Goal: Find specific page/section: Find specific page/section

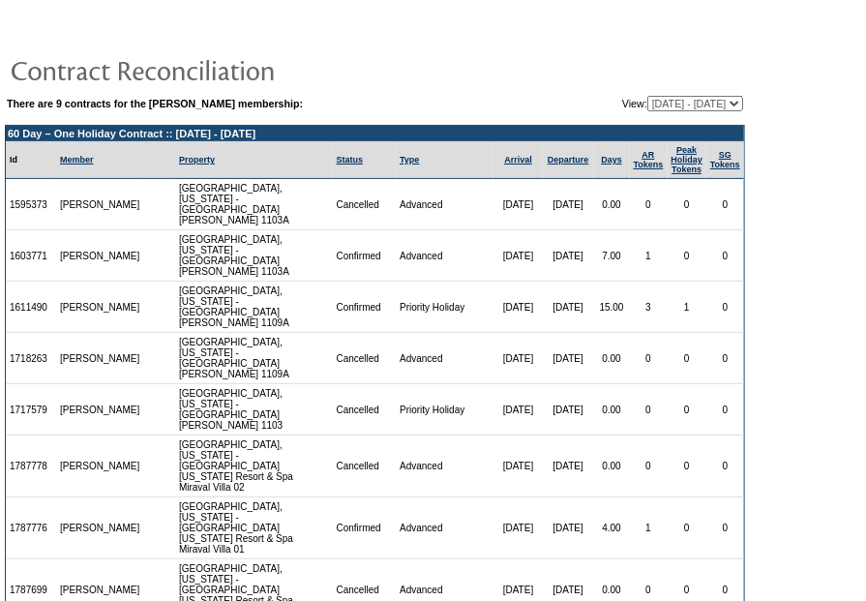
click at [743, 72] on td at bounding box center [375, 69] width 740 height 39
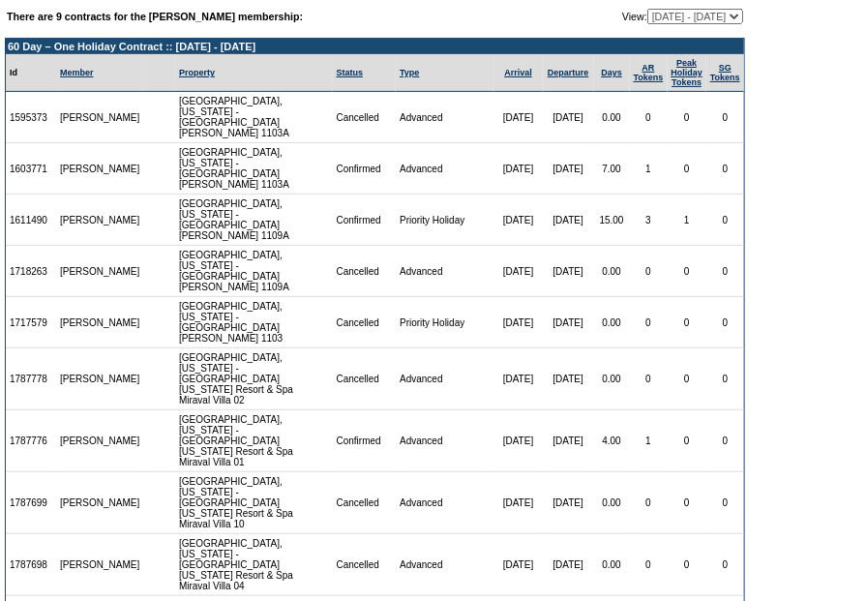
click at [509, 194] on td "12/13/25" at bounding box center [517, 219] width 48 height 51
click at [37, 203] on td "1611490" at bounding box center [31, 219] width 50 height 51
copy td "1611490"
click at [493, 348] on td "1/20/26" at bounding box center [517, 379] width 48 height 62
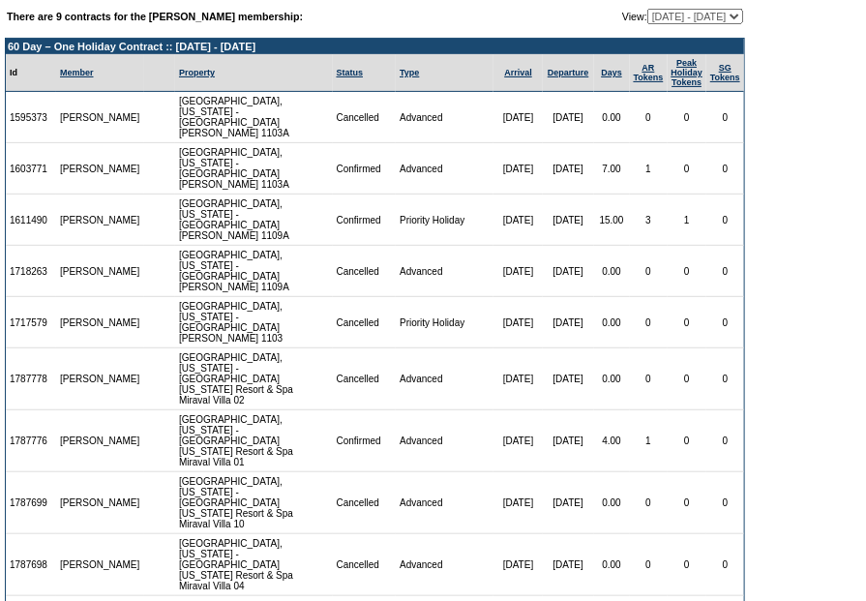
click at [691, 15] on select "09/30/20 - 09/30/21 10/01/21 - 09/30/22 10/01/22 - 09/30/23 10/01/23 - 09/30/24…" at bounding box center [695, 16] width 96 height 15
click at [795, 137] on form "There are 9 contracts for the Stephanie Mellin membership: View: 09/30/20 - 09/…" at bounding box center [433, 342] width 866 height 859
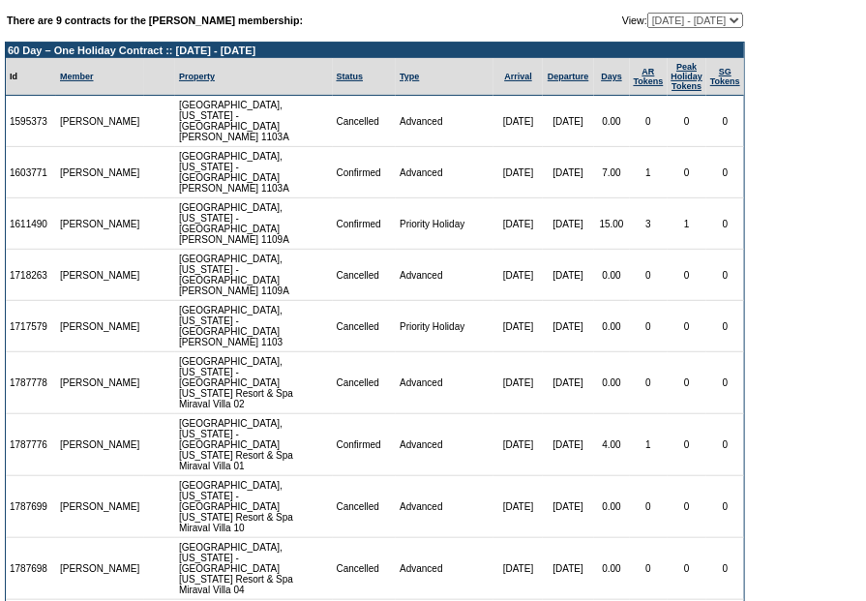
scroll to position [52, 0]
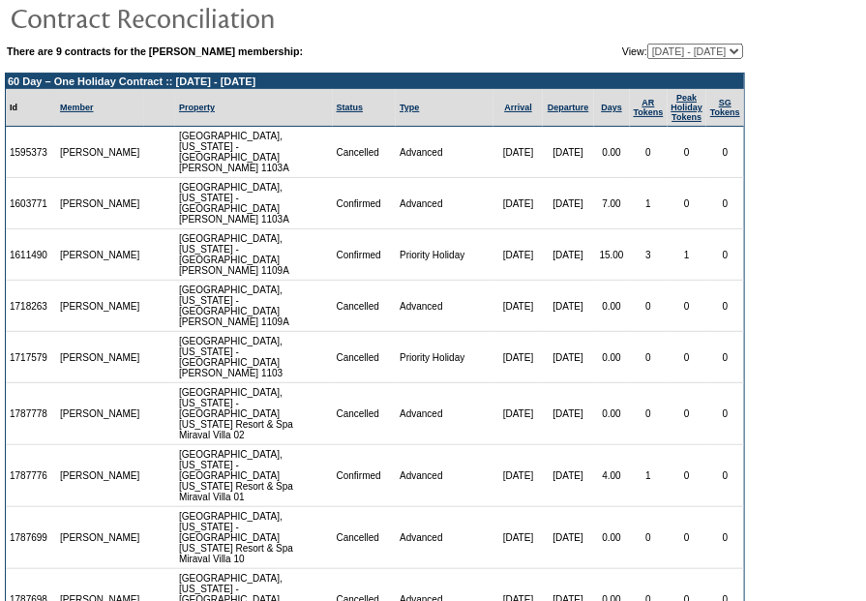
click at [716, 55] on select "09/30/20 - 09/30/21 10/01/21 - 09/30/22 10/01/22 - 09/30/23 10/01/23 - 09/30/24…" at bounding box center [695, 51] width 96 height 15
select select "139153"
click at [647, 44] on select "09/30/20 - 09/30/21 10/01/21 - 09/30/22 10/01/22 - 09/30/23 10/01/23 - 09/30/24…" at bounding box center [695, 51] width 96 height 15
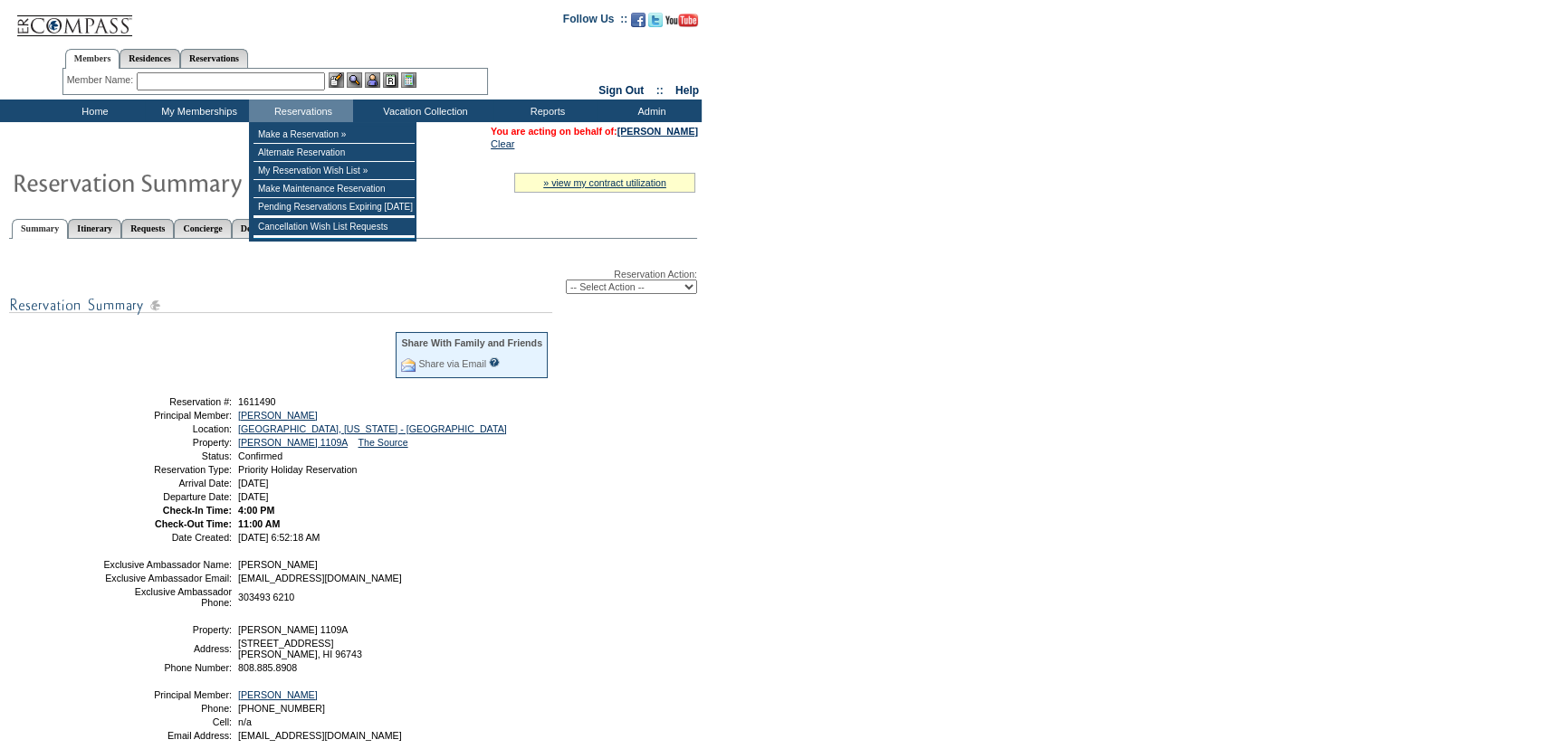
click at [810, 442] on form "Follow Us ::" at bounding box center [784, 440] width 1568 height 881
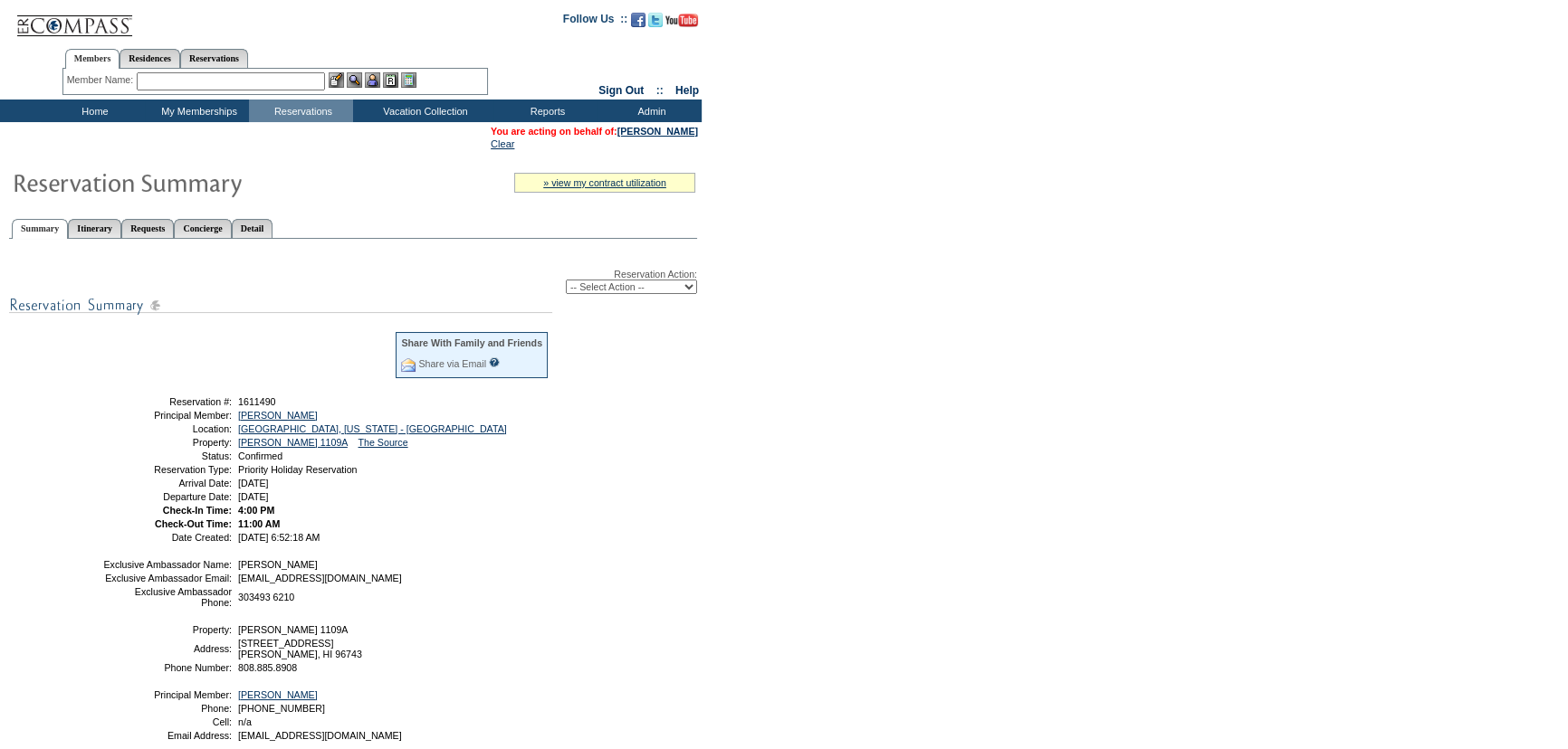
drag, startPoint x: 1051, startPoint y: 260, endPoint x: 569, endPoint y: 525, distance: 550.0
click at [1039, 263] on form "Follow Us ::" at bounding box center [784, 440] width 1568 height 881
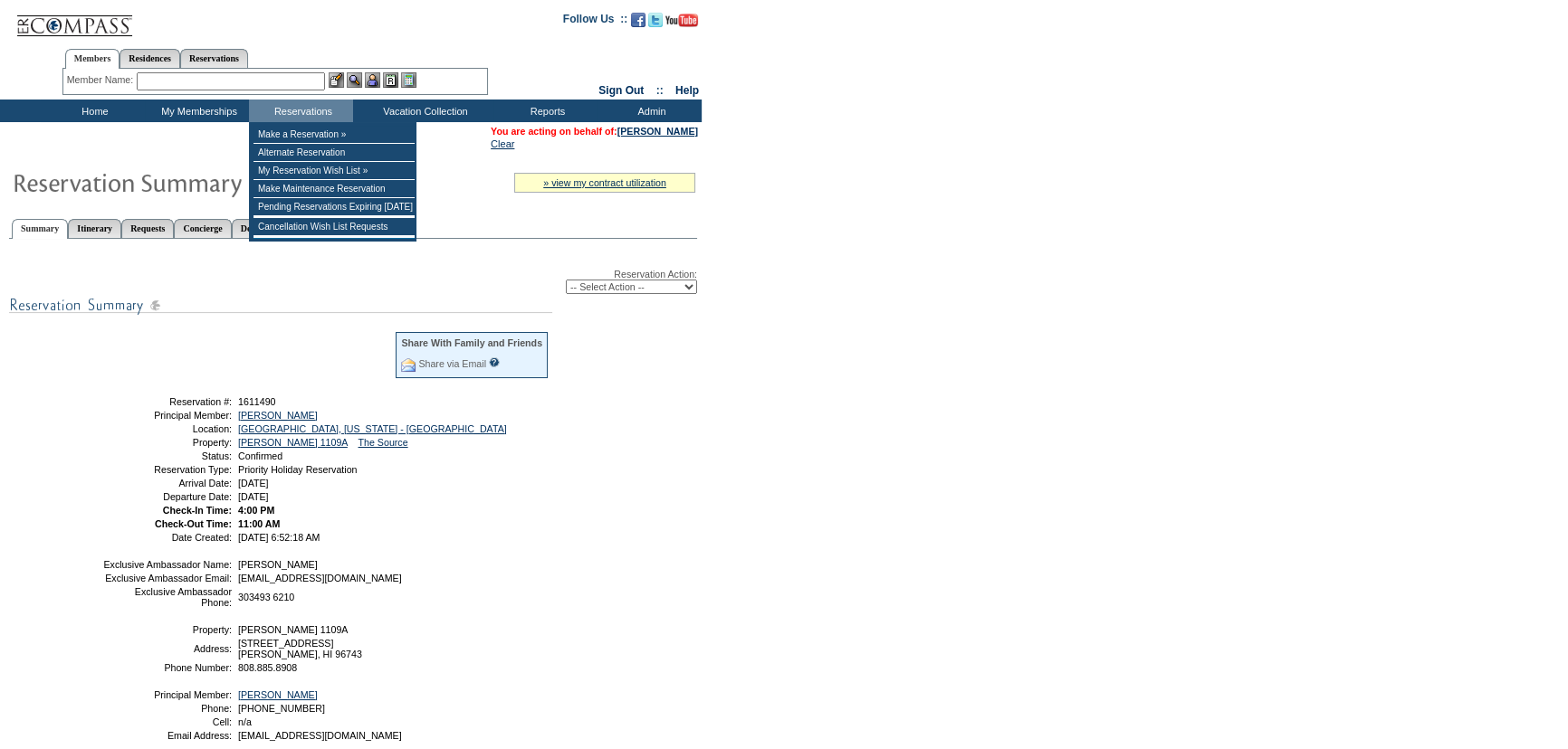
click at [241, 81] on input "text" at bounding box center [230, 80] width 188 height 18
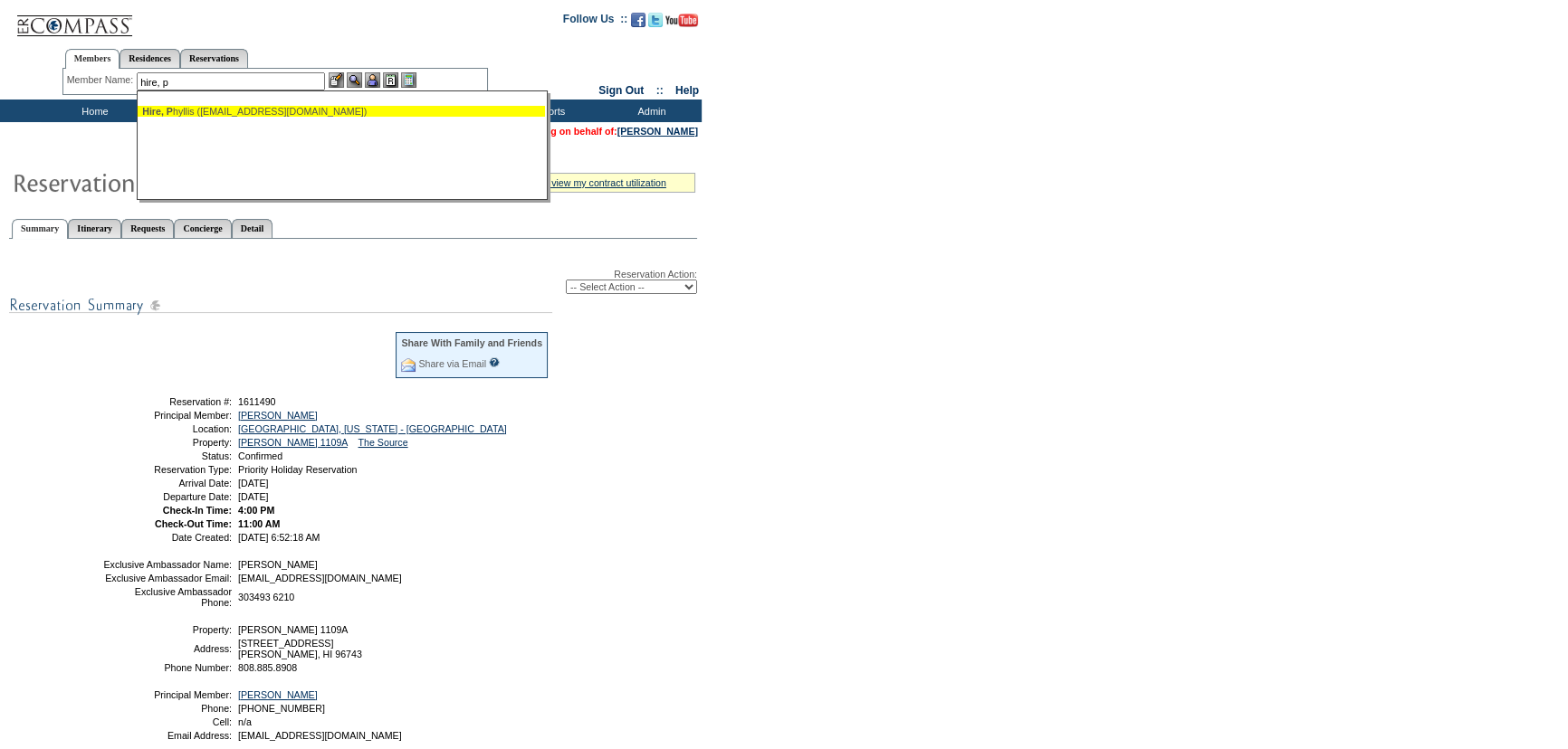
click at [254, 113] on div "Hire, P hyllis ([EMAIL_ADDRESS][DOMAIN_NAME])" at bounding box center [341, 111] width 399 height 11
type input "[PERSON_NAME] ([EMAIL_ADDRESS][DOMAIN_NAME])"
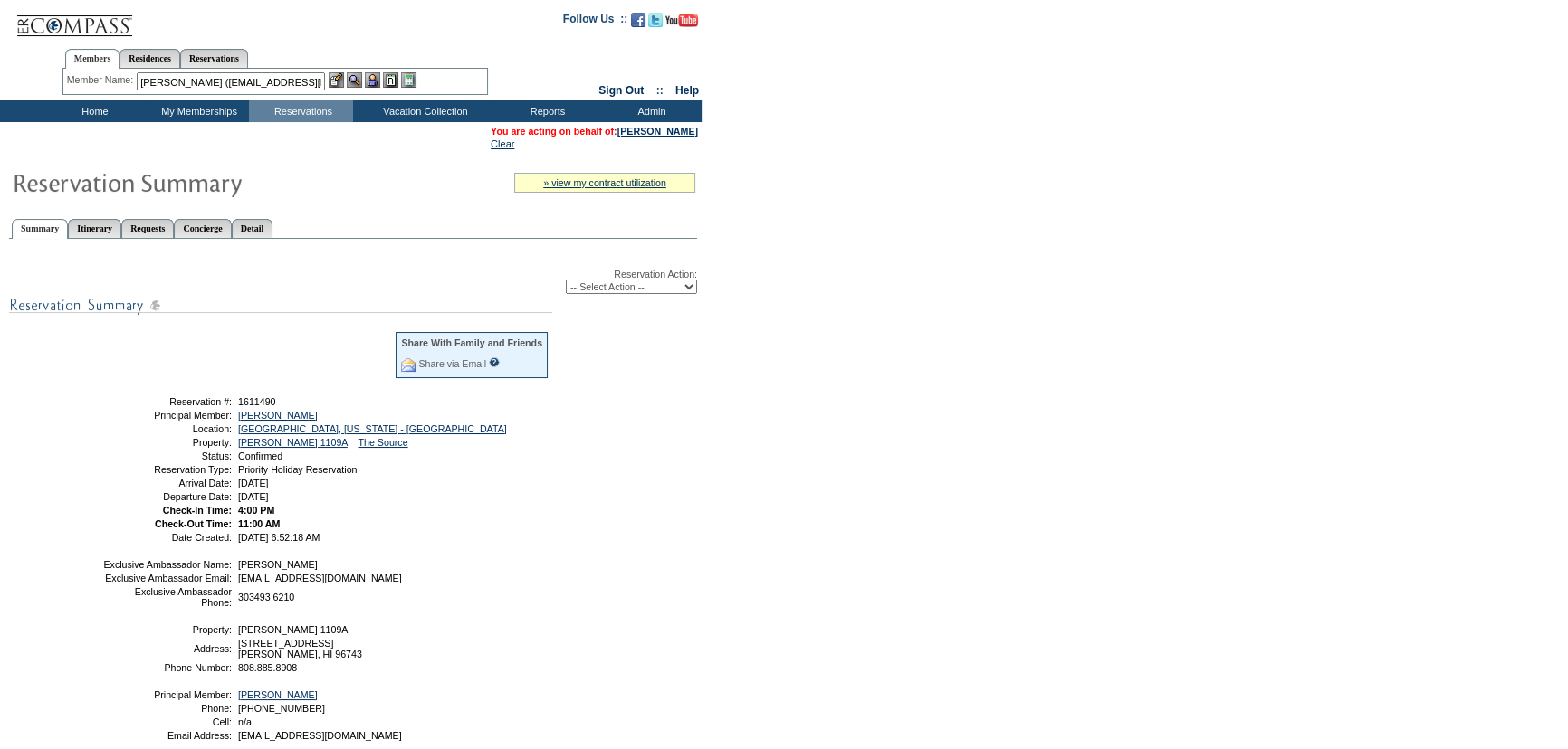
click at [373, 78] on img at bounding box center [372, 79] width 15 height 15
click at [362, 78] on img at bounding box center [355, 79] width 15 height 15
